Goal: Task Accomplishment & Management: Manage account settings

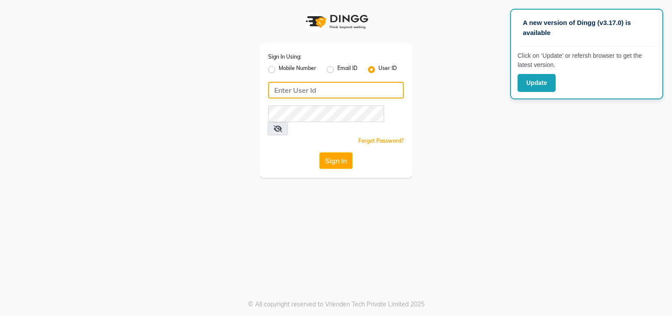
click at [321, 93] on input "Username" at bounding box center [336, 90] width 136 height 17
type input "kyakalpsalon"
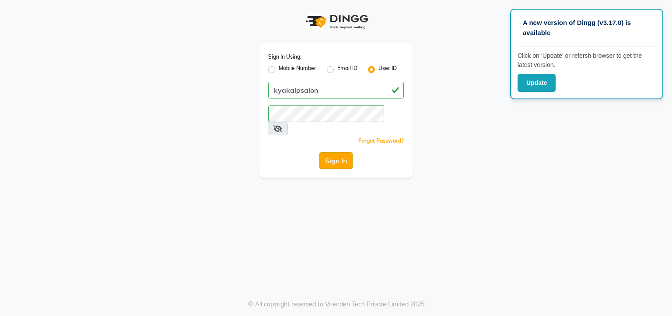
click at [340, 152] on button "Sign In" at bounding box center [335, 160] width 33 height 17
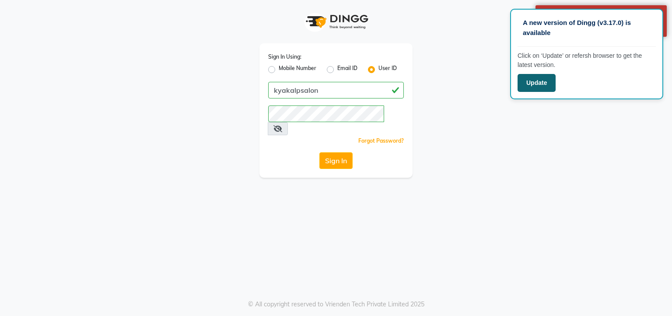
click at [543, 81] on button "Update" at bounding box center [536, 83] width 38 height 18
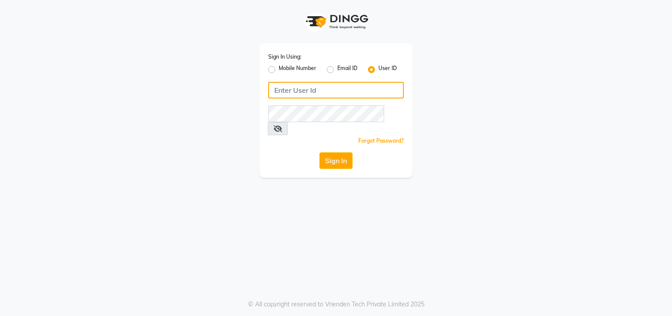
click at [346, 93] on input "Username" at bounding box center [336, 90] width 136 height 17
type input "kayakalpsalon"
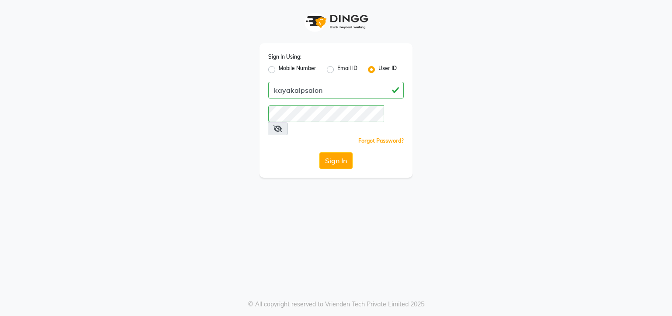
click at [282, 125] on icon at bounding box center [277, 128] width 9 height 7
click at [336, 152] on button "Sign In" at bounding box center [335, 160] width 33 height 17
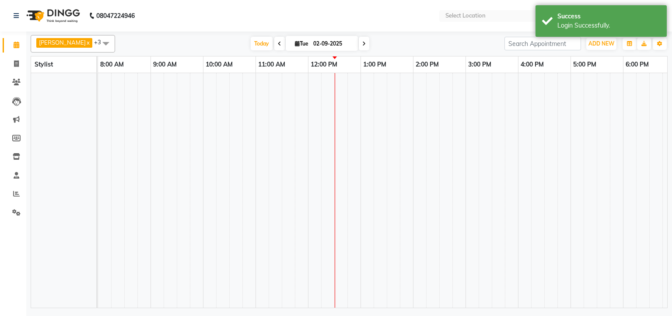
select select "en"
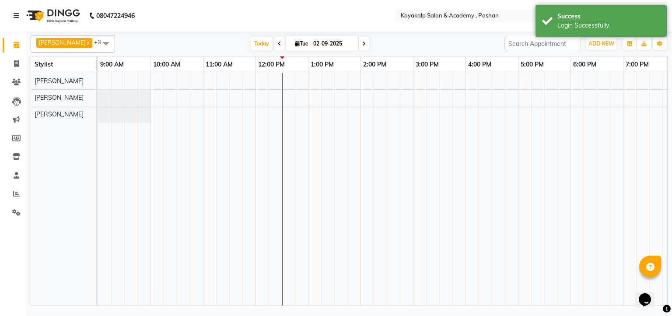
click at [301, 43] on span "Tue" at bounding box center [301, 43] width 18 height 7
select select "9"
select select "2025"
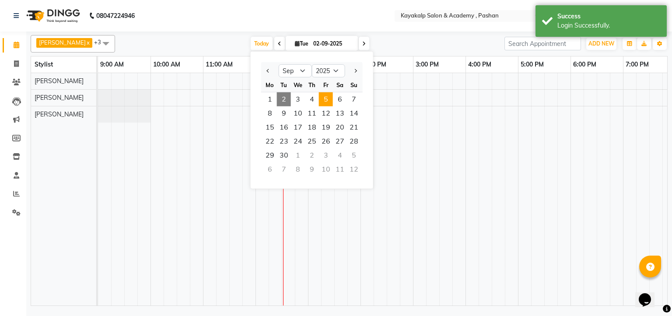
click at [325, 104] on span "5" at bounding box center [326, 99] width 14 height 14
type input "05-09-2025"
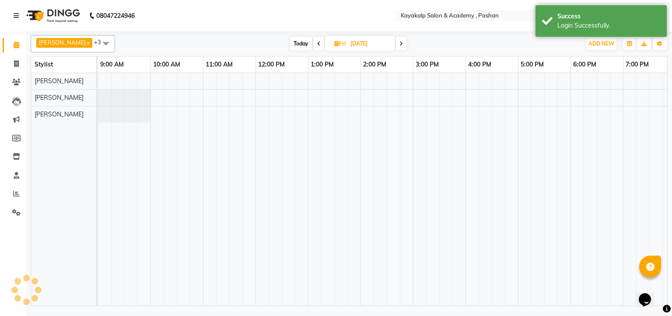
scroll to position [0, 60]
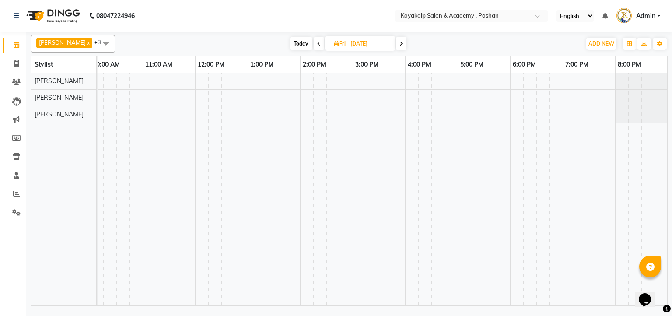
click at [152, 84] on div at bounding box center [353, 189] width 630 height 232
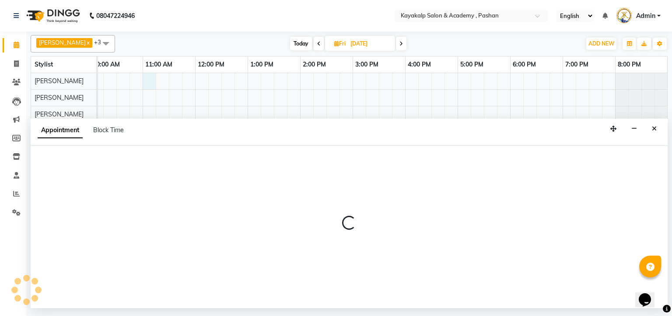
select select "29289"
select select "tentative"
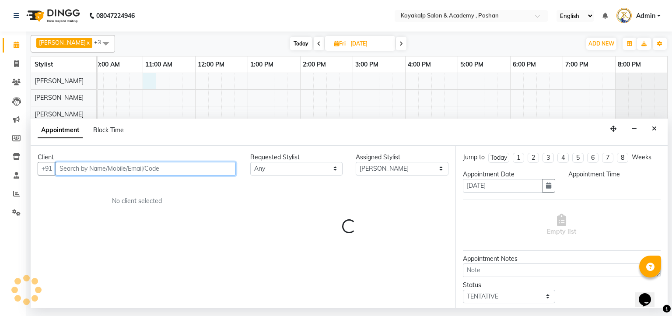
select select "660"
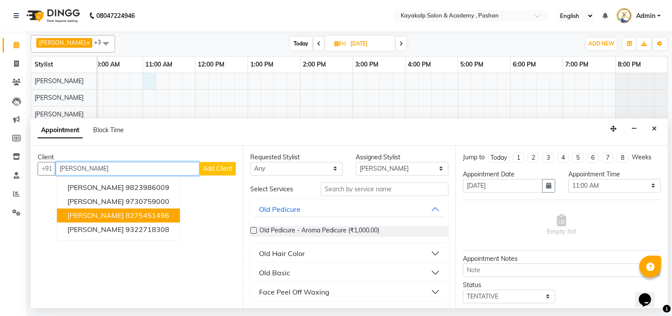
click at [158, 217] on ngb-highlight "8275451496" at bounding box center [147, 215] width 44 height 9
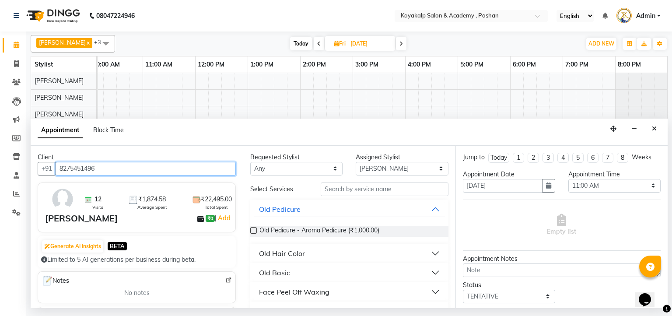
type input "8275451496"
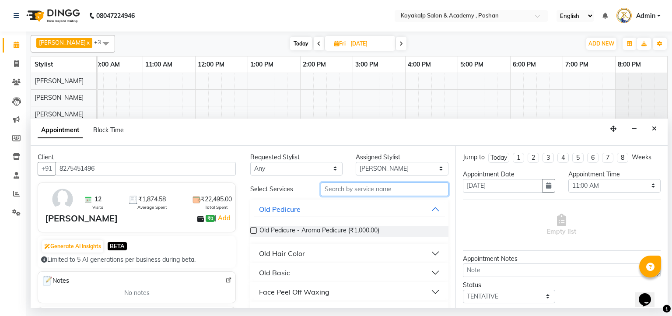
click at [381, 194] on input "text" at bounding box center [384, 189] width 128 height 14
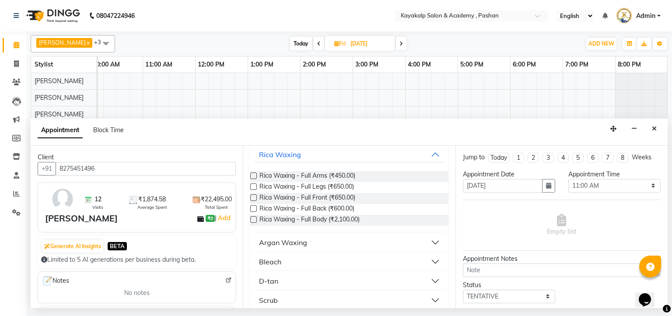
scroll to position [82, 0]
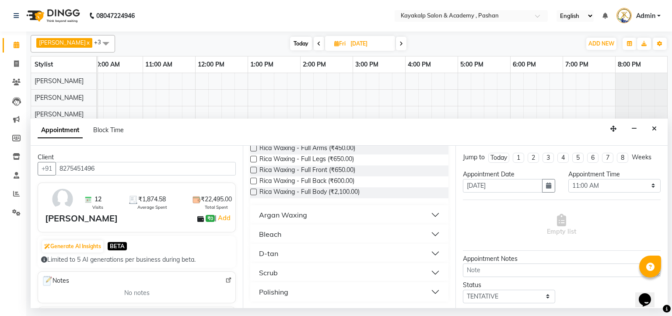
type input "full"
click at [291, 211] on div "Argan Waxing" at bounding box center [283, 214] width 48 height 10
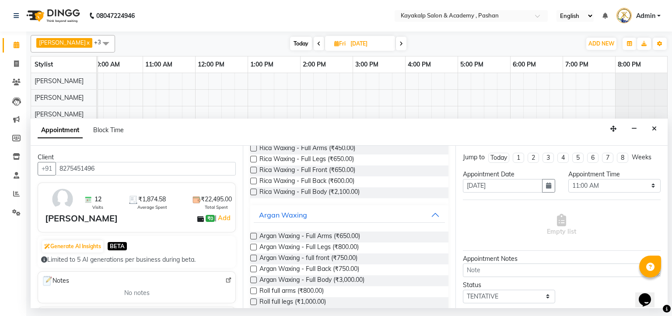
click at [252, 233] on label at bounding box center [253, 236] width 7 height 7
click at [252, 234] on input "checkbox" at bounding box center [253, 237] width 6 height 6
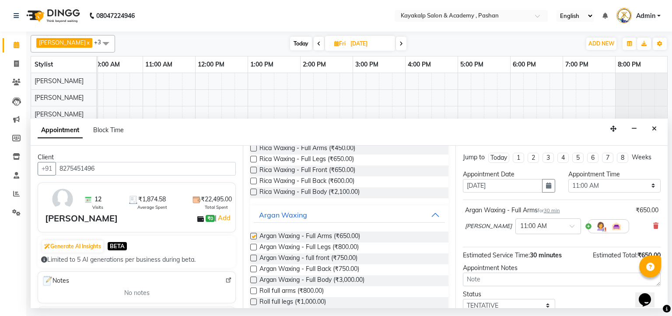
checkbox input "false"
click at [252, 245] on label at bounding box center [253, 247] width 7 height 7
click at [252, 245] on input "checkbox" at bounding box center [253, 248] width 6 height 6
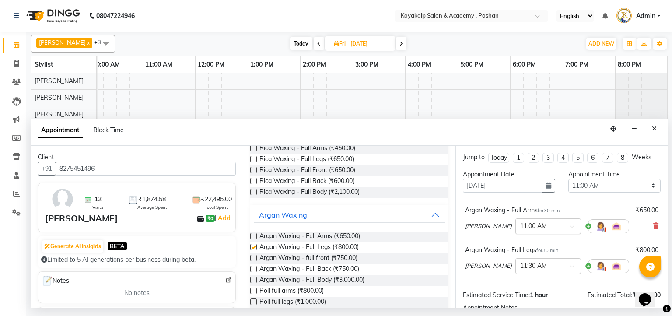
checkbox input "false"
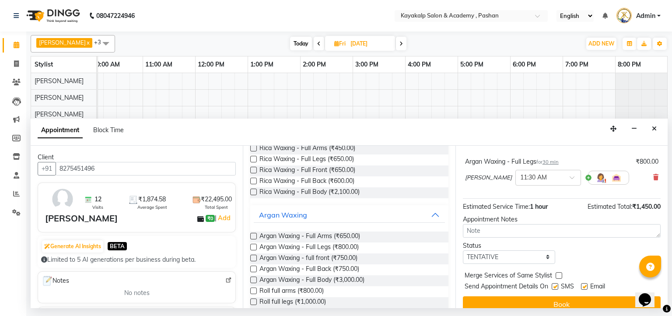
scroll to position [98, 0]
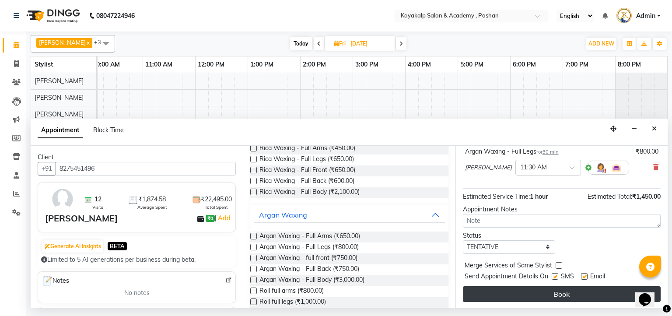
click at [563, 297] on button "Book" at bounding box center [562, 294] width 198 height 16
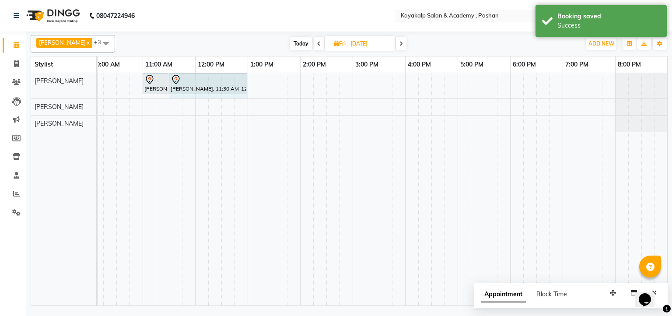
drag, startPoint x: 193, startPoint y: 78, endPoint x: 236, endPoint y: 84, distance: 43.2
click at [38, 84] on div "Snehal Bandgar, 11:00 AM-11:30 AM, Argan Waxing - Full Arms Snehal Bandgar, 11:…" at bounding box center [38, 85] width 0 height 25
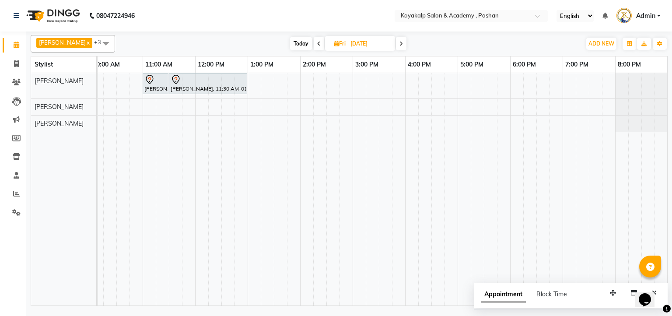
click at [299, 43] on span "Today" at bounding box center [301, 44] width 22 height 14
type input "02-09-2025"
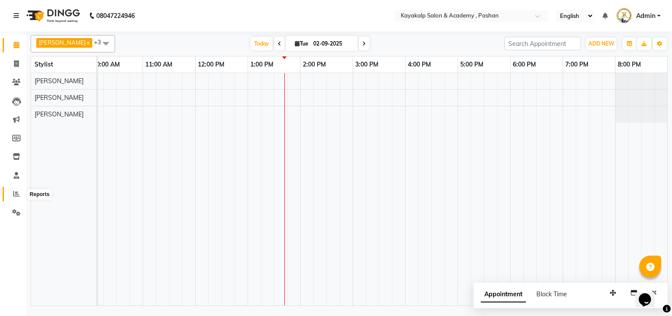
click at [17, 194] on icon at bounding box center [16, 193] width 7 height 7
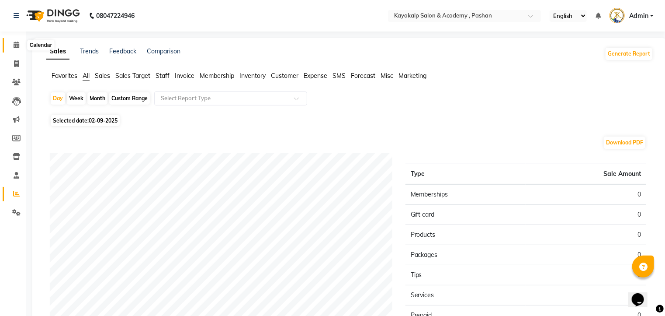
click at [15, 45] on icon at bounding box center [17, 45] width 6 height 7
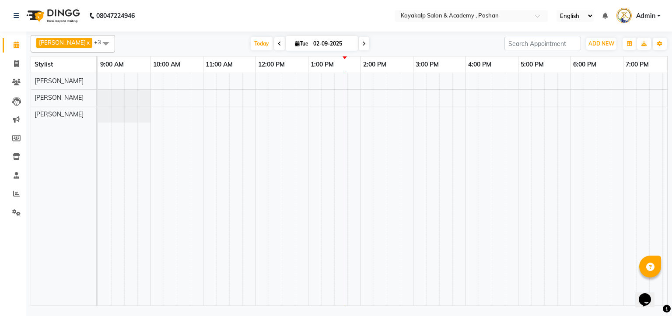
click at [362, 44] on icon at bounding box center [363, 43] width 3 height 5
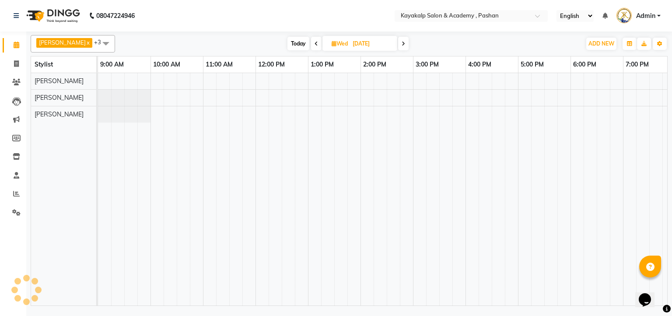
scroll to position [0, 60]
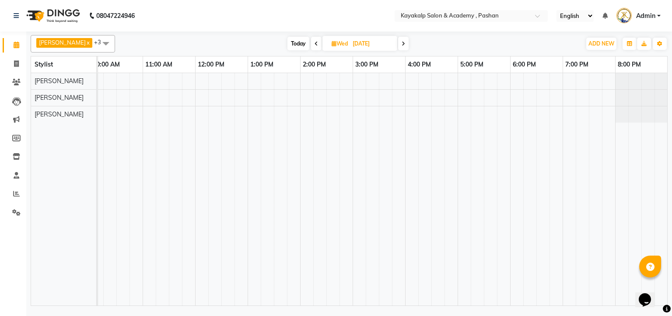
click at [291, 43] on span "Today" at bounding box center [298, 44] width 22 height 14
type input "02-09-2025"
